Goal: Navigation & Orientation: Find specific page/section

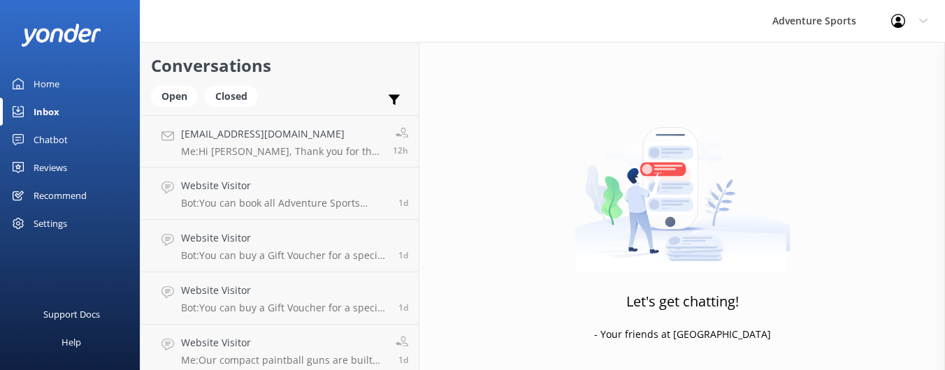
click at [49, 86] on div "Home" at bounding box center [47, 84] width 26 height 28
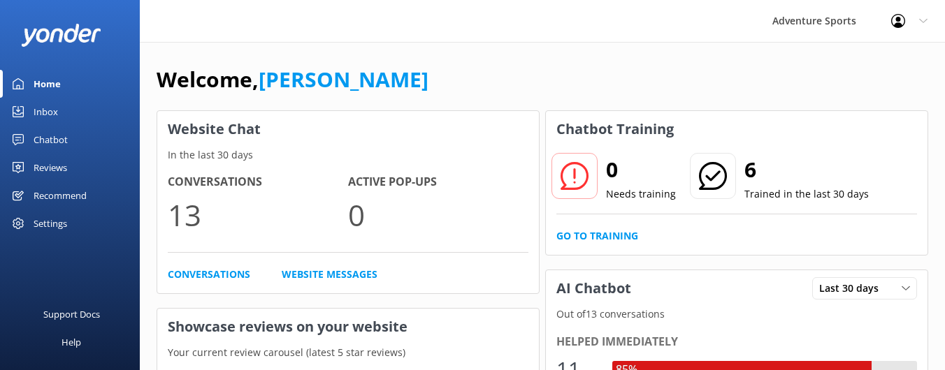
click at [50, 87] on div "Home" at bounding box center [47, 84] width 27 height 28
click at [43, 110] on div "Inbox" at bounding box center [46, 112] width 24 height 28
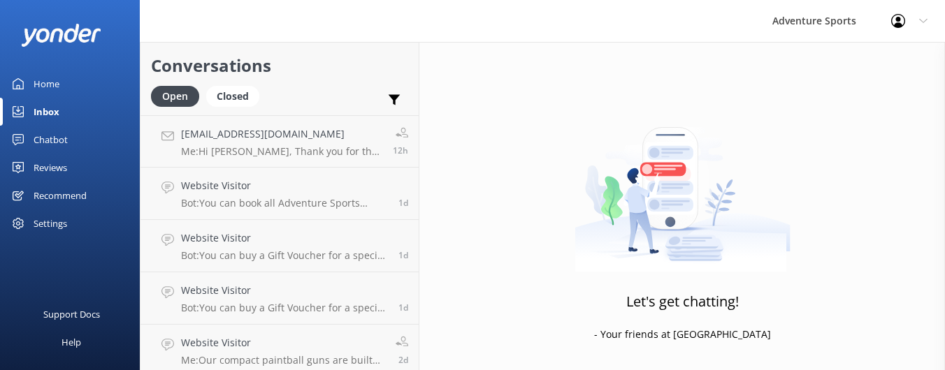
click at [49, 82] on div "Home" at bounding box center [47, 84] width 26 height 28
